Goal: Task Accomplishment & Management: Use online tool/utility

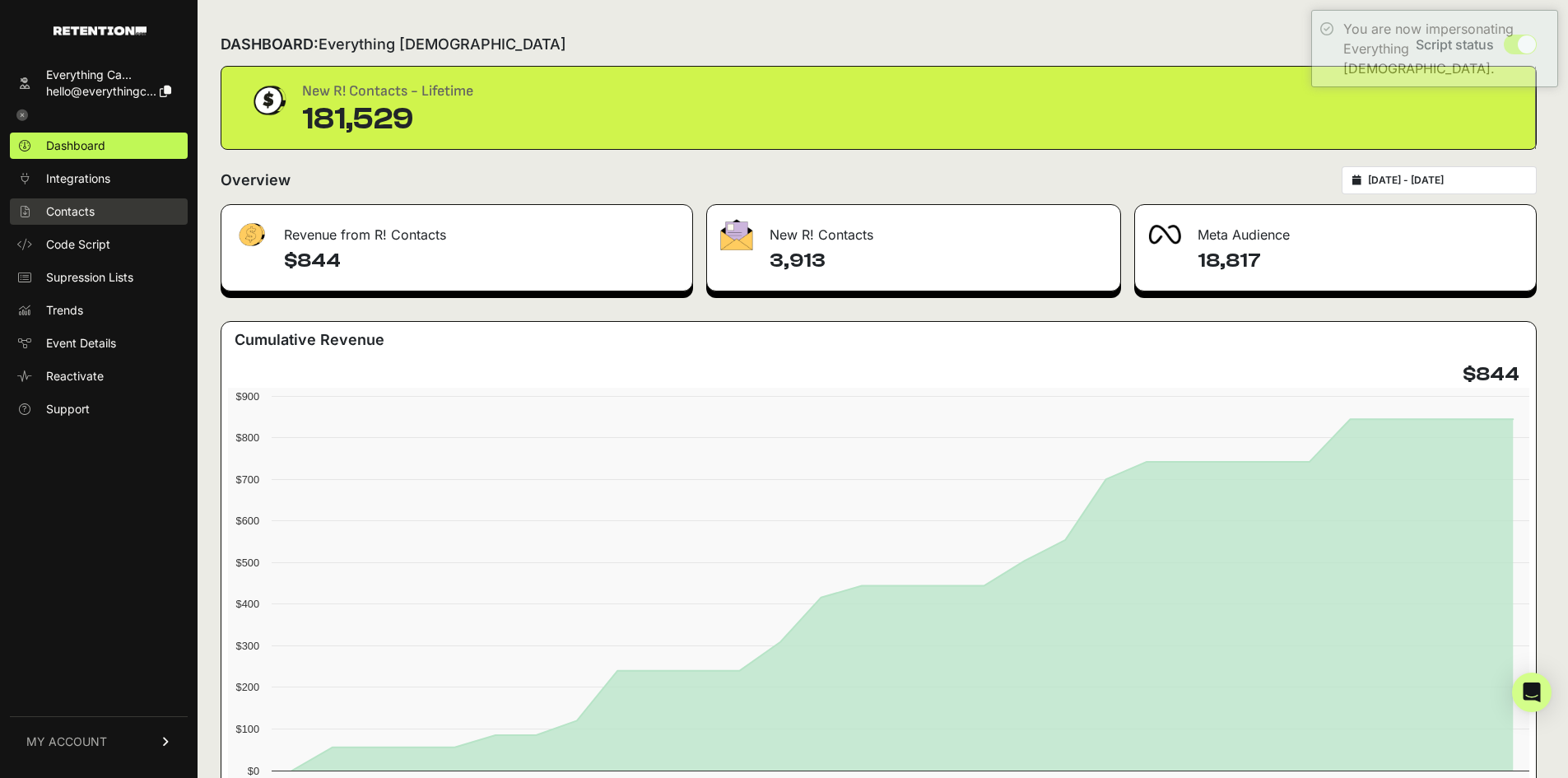
click at [80, 210] on span "Contacts" at bounding box center [70, 211] width 48 height 17
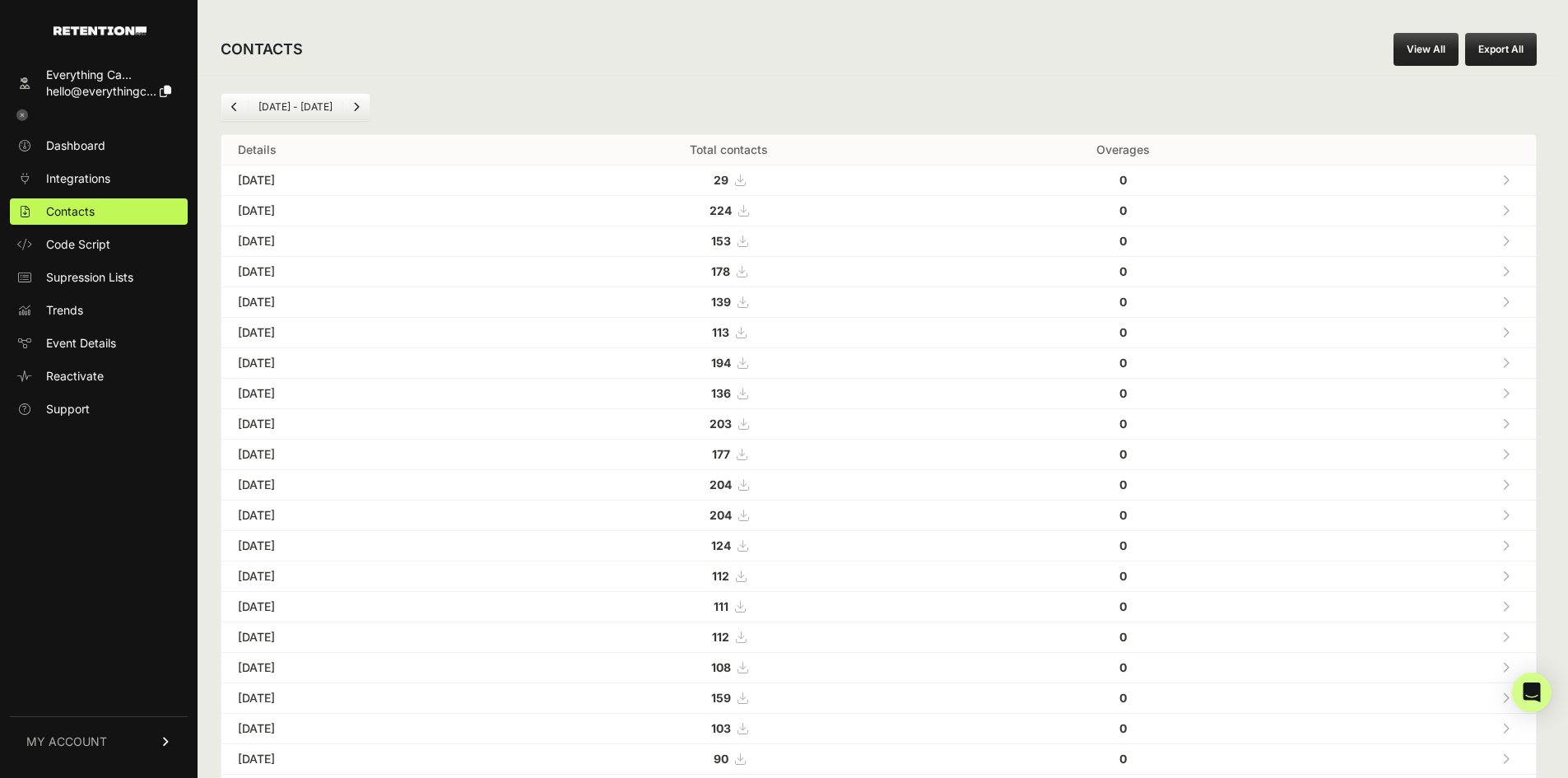
click at [1436, 51] on link "View All" at bounding box center [1426, 50] width 65 height 33
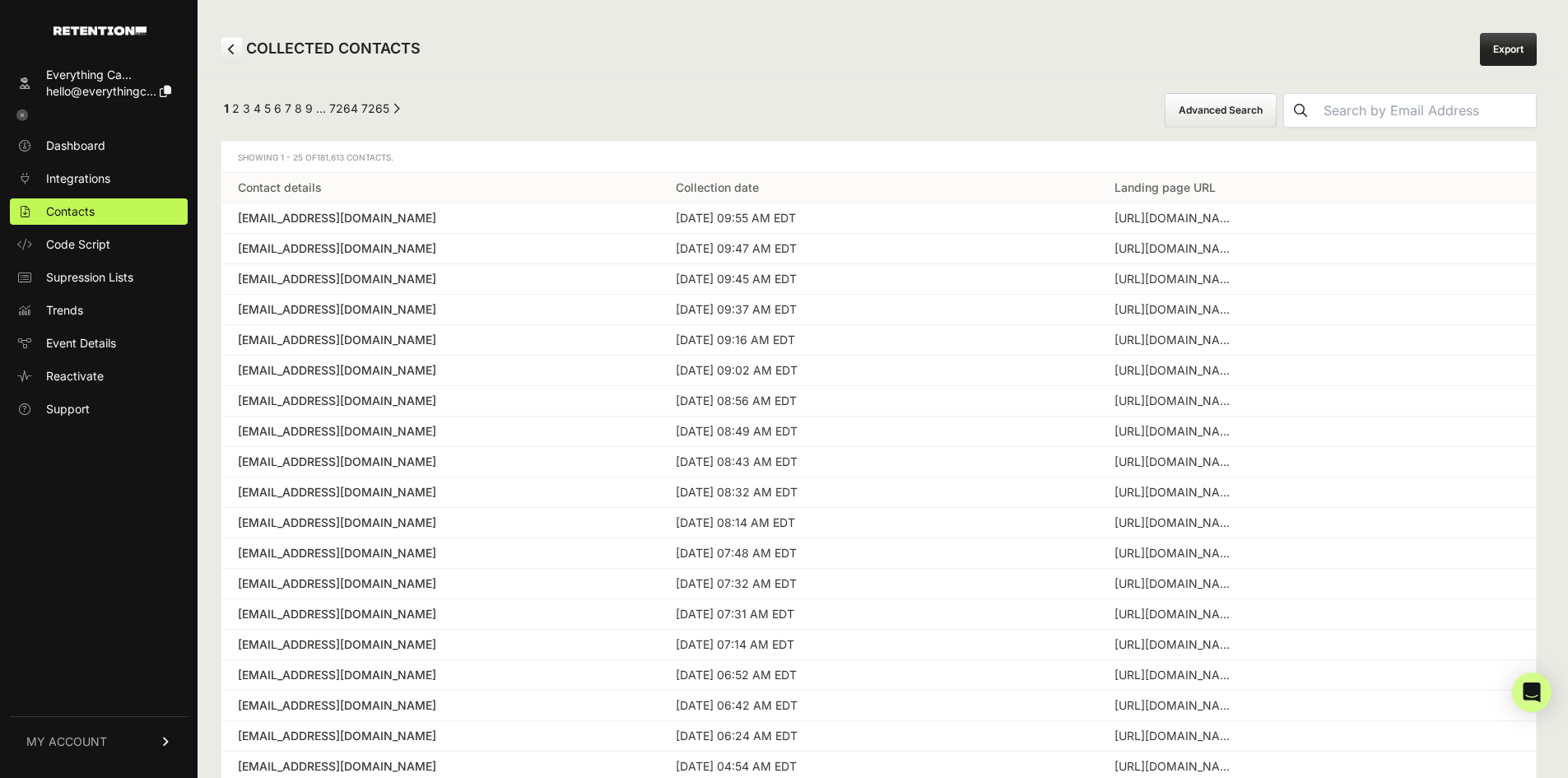
click at [1238, 115] on button "Advanced Search" at bounding box center [1220, 109] width 112 height 34
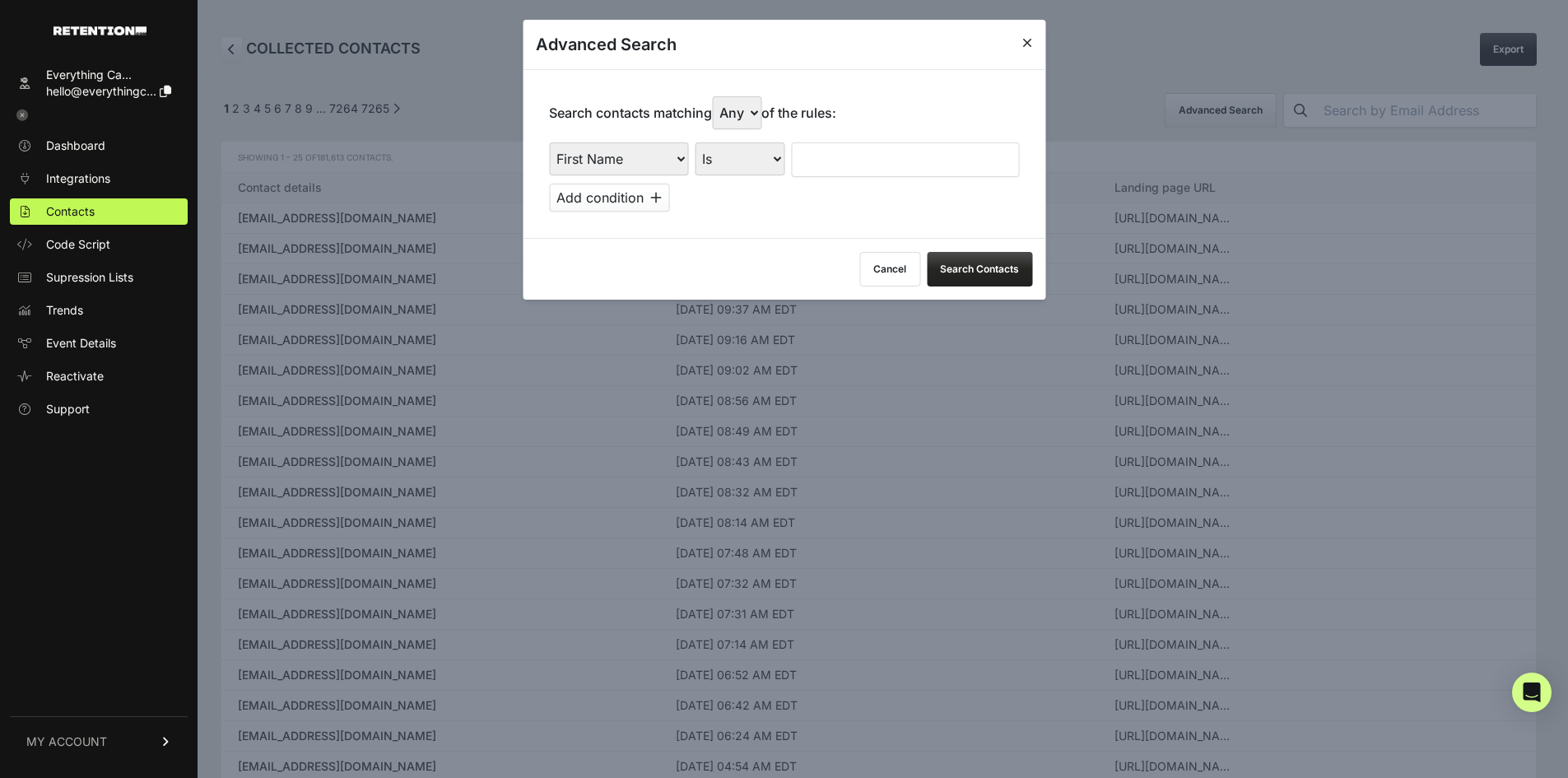
click at [626, 146] on select "First Name Last Name State City Email Email Domain Landing Domain Landing Page …" at bounding box center [618, 159] width 139 height 33
select select "landing_page_domain"
click at [549, 143] on select "First Name Last Name State City Email Email Domain Landing Domain Landing Page …" at bounding box center [618, 159] width 139 height 33
click at [777, 168] on select "Is Is not Contains Starts with" at bounding box center [739, 159] width 90 height 33
select select "contains"
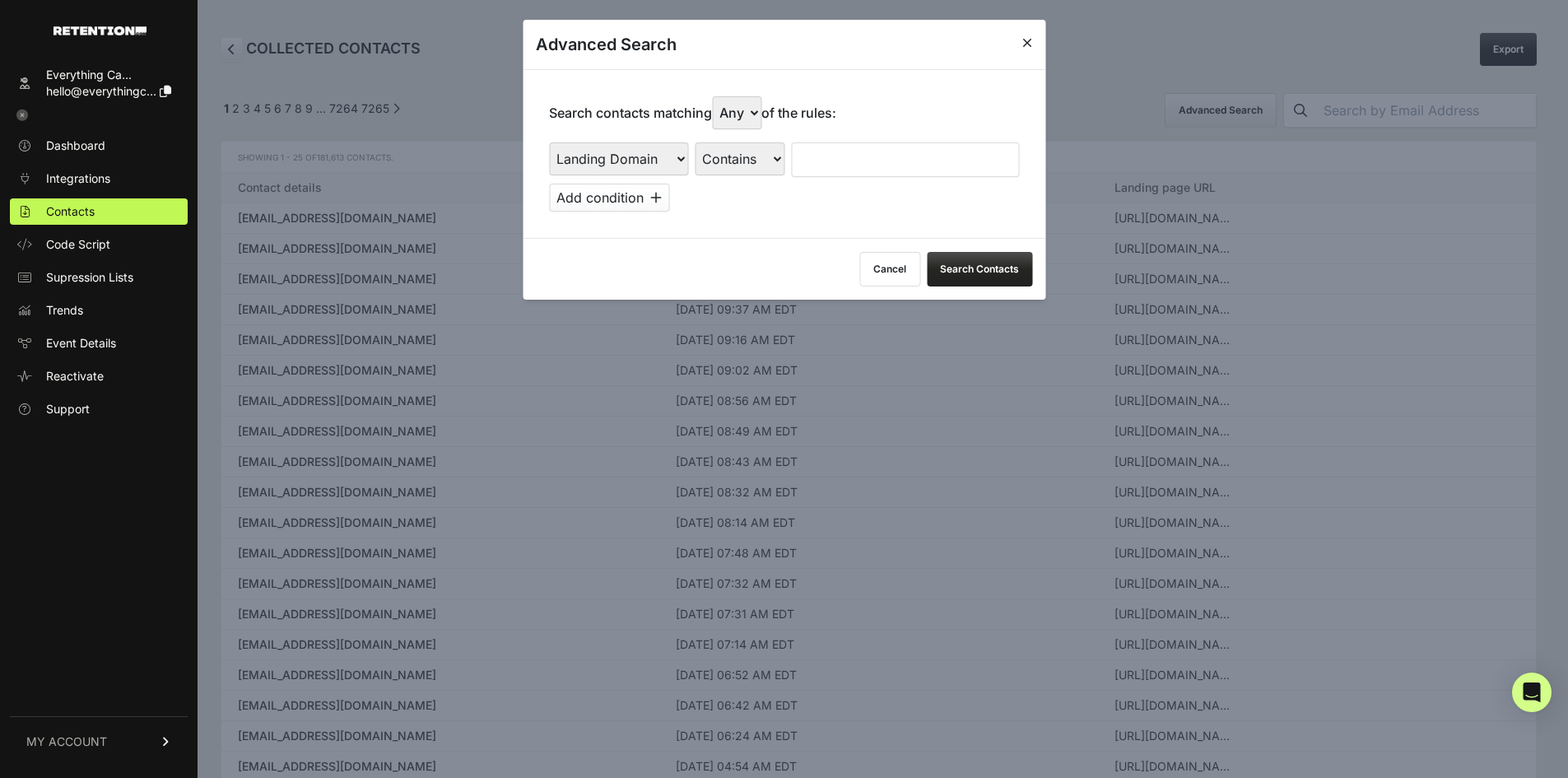
click at [695, 143] on select "Is Is not Contains Starts with" at bounding box center [739, 159] width 90 height 33
click at [869, 165] on input "text" at bounding box center [905, 159] width 228 height 34
type input "everysacredsunday"
click at [979, 269] on button "Search Contacts" at bounding box center [980, 269] width 106 height 34
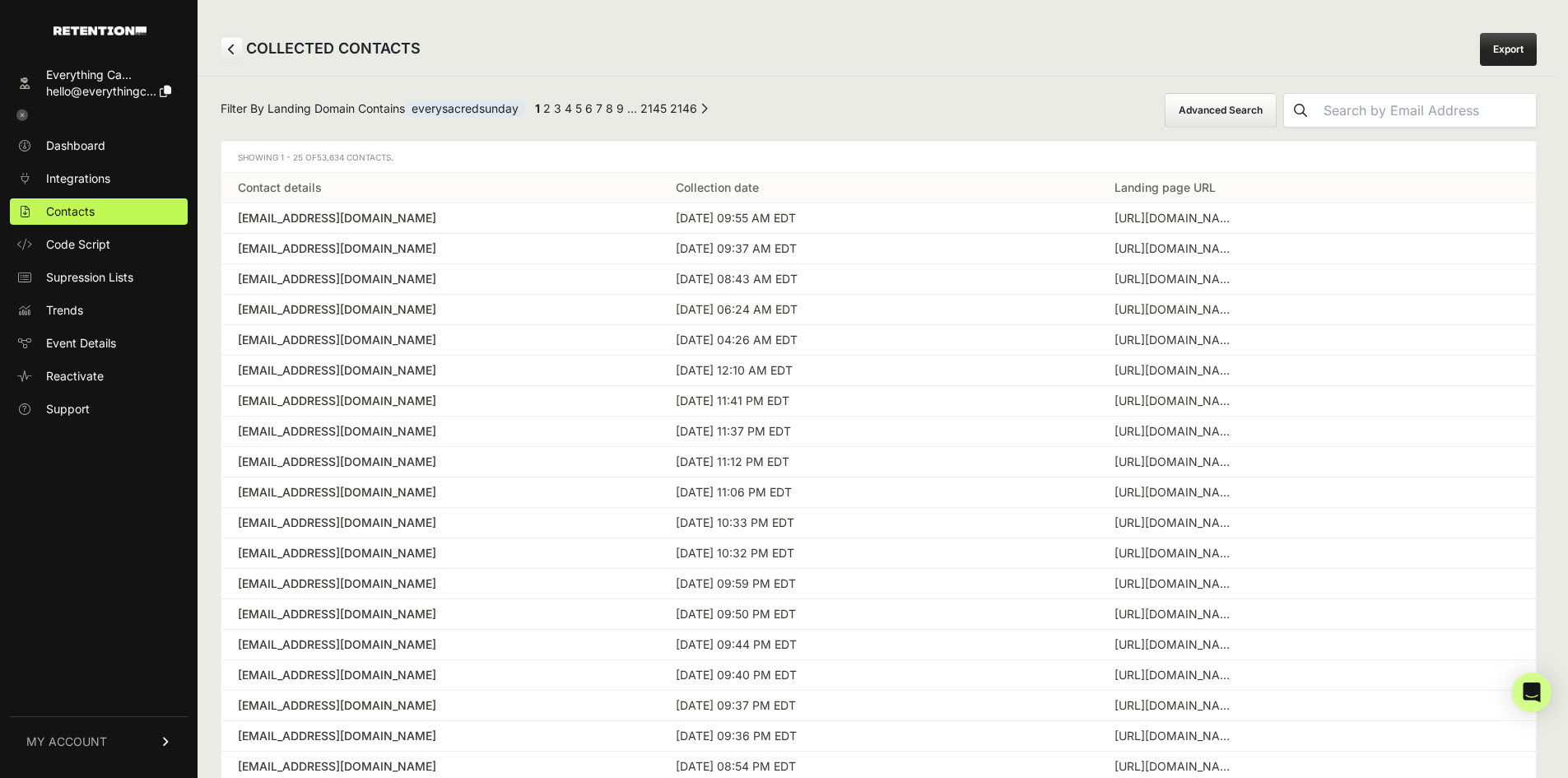
click at [1523, 47] on link "Export" at bounding box center [1508, 50] width 57 height 33
